Goal: Task Accomplishment & Management: Manage account settings

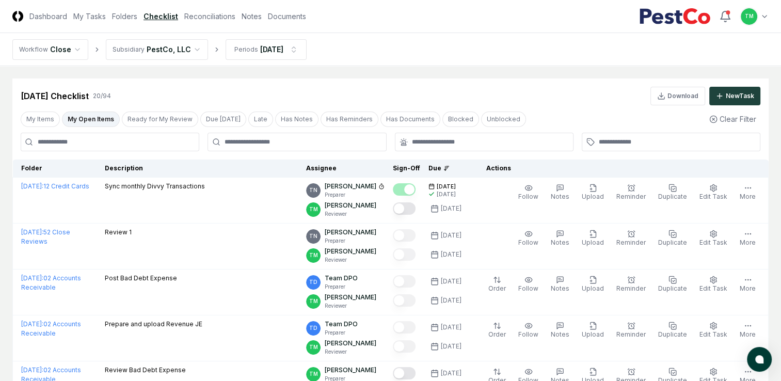
click at [87, 119] on button "My Open Items" at bounding box center [91, 119] width 58 height 15
click at [221, 122] on button "Due [DATE]" at bounding box center [223, 119] width 46 height 15
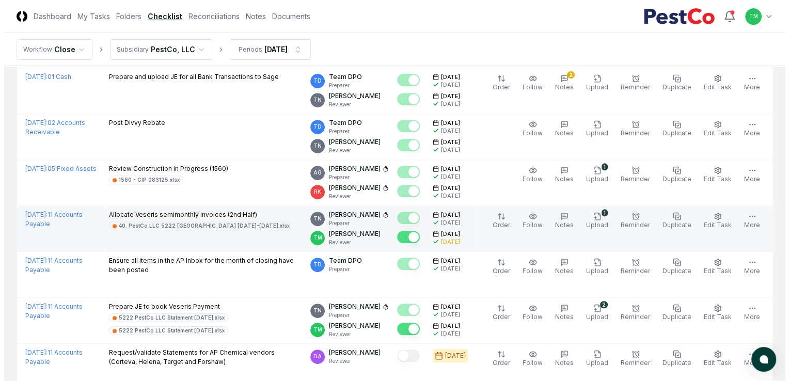
scroll to position [413, 0]
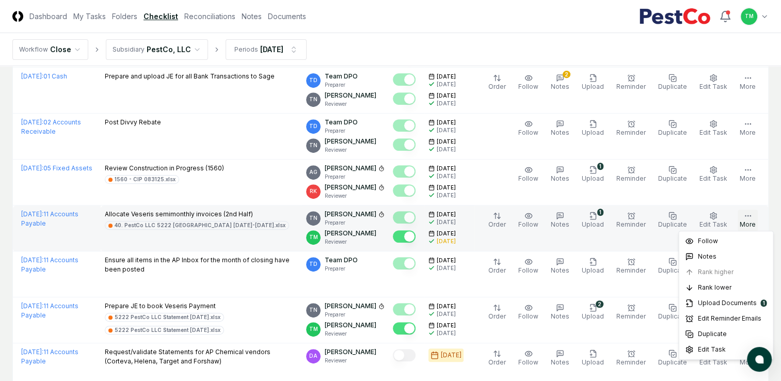
click at [749, 217] on icon "button" at bounding box center [748, 216] width 8 height 8
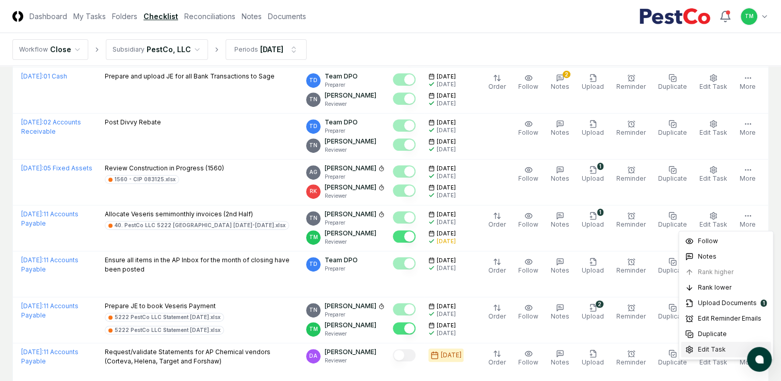
click at [712, 350] on span "Edit Task" at bounding box center [712, 349] width 28 height 9
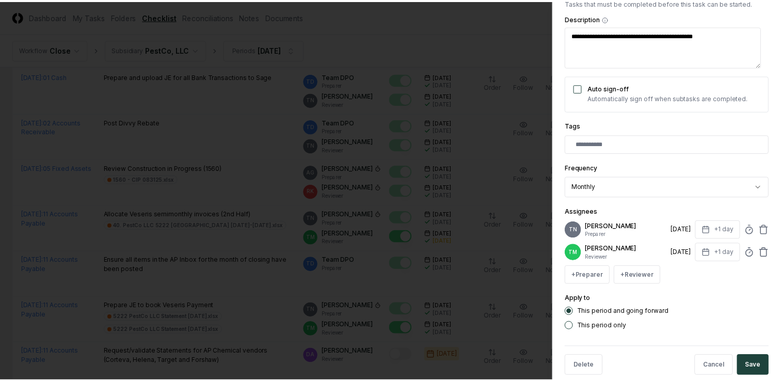
scroll to position [179, 0]
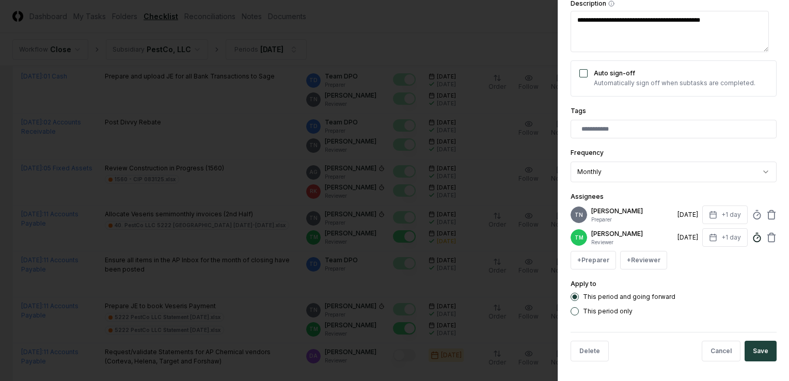
click at [752, 236] on icon at bounding box center [757, 237] width 10 height 10
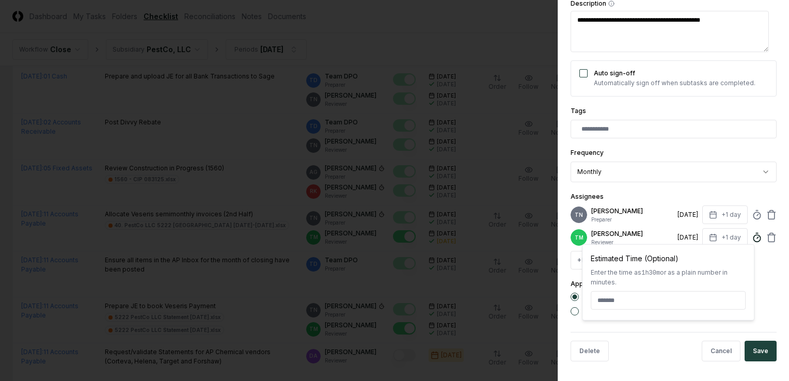
type textarea "*"
type input "******"
click at [764, 353] on button "Save" at bounding box center [761, 351] width 32 height 21
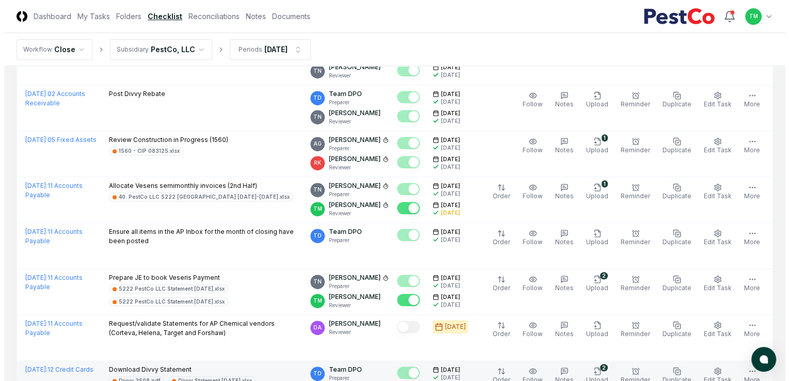
scroll to position [465, 0]
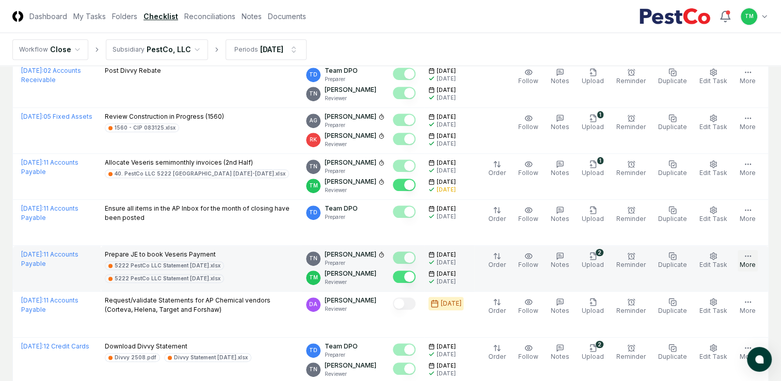
click at [742, 256] on button "More" at bounding box center [748, 261] width 20 height 22
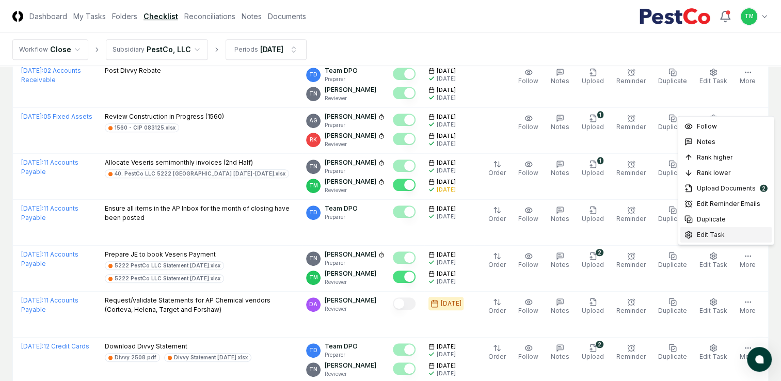
click at [722, 233] on span "Edit Task" at bounding box center [711, 234] width 28 height 9
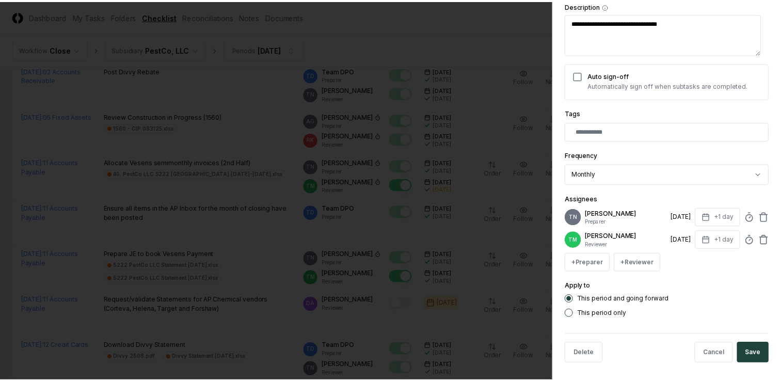
scroll to position [179, 0]
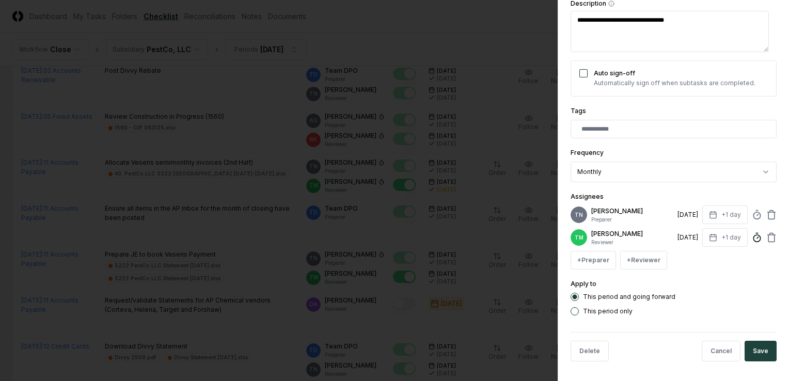
click at [752, 238] on icon at bounding box center [757, 237] width 10 height 10
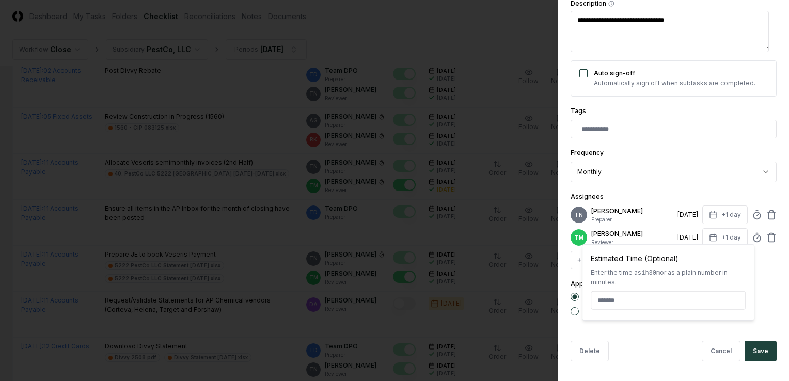
type textarea "*"
type input "******"
click at [758, 353] on button "Save" at bounding box center [761, 351] width 32 height 21
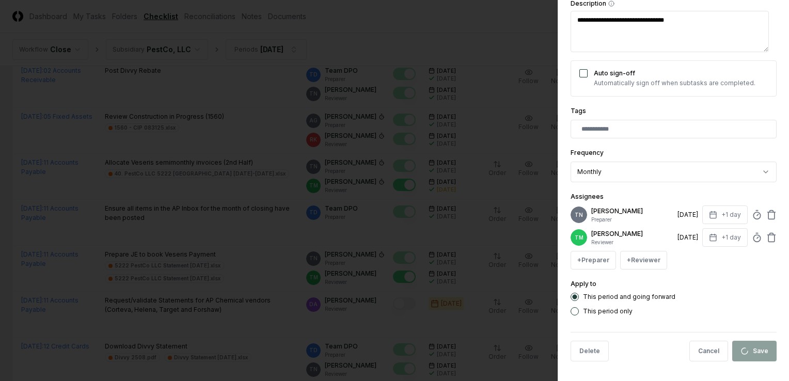
type textarea "*"
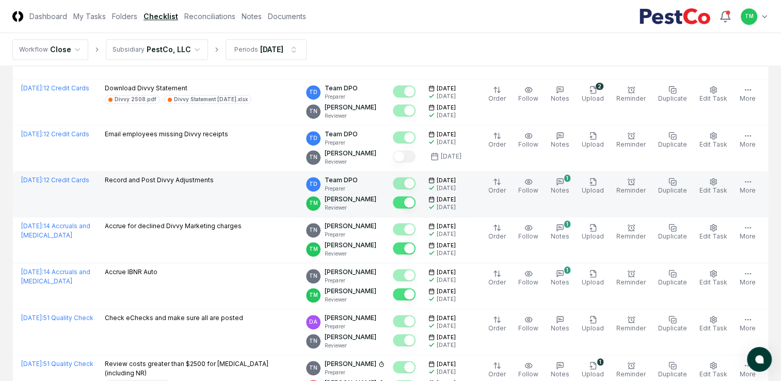
scroll to position [813, 0]
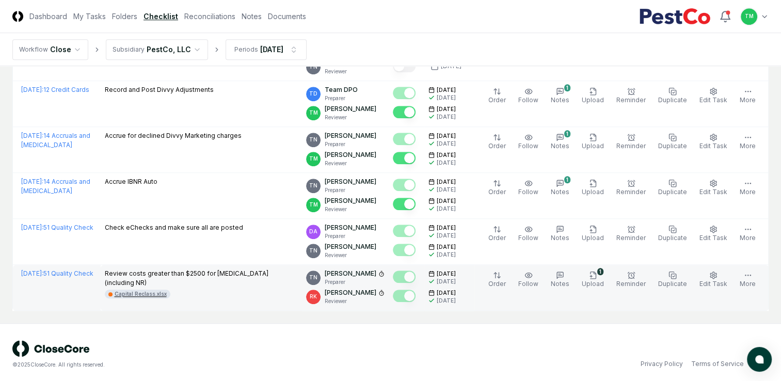
click at [119, 290] on div "Capital Reclass.xlsx" at bounding box center [141, 294] width 52 height 8
